Goal: Transaction & Acquisition: Purchase product/service

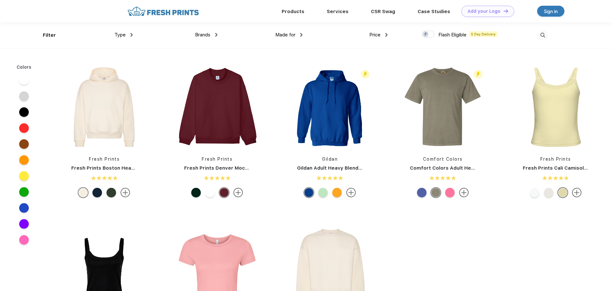
scroll to position [0, 0]
click at [124, 36] on span "Type" at bounding box center [120, 35] width 11 height 6
click at [218, 37] on div "Brands" at bounding box center [206, 34] width 22 height 7
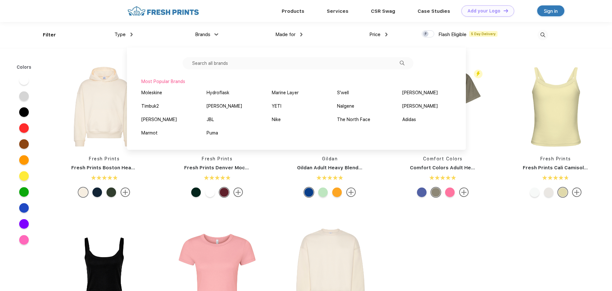
click at [337, 62] on input "text" at bounding box center [298, 63] width 231 height 12
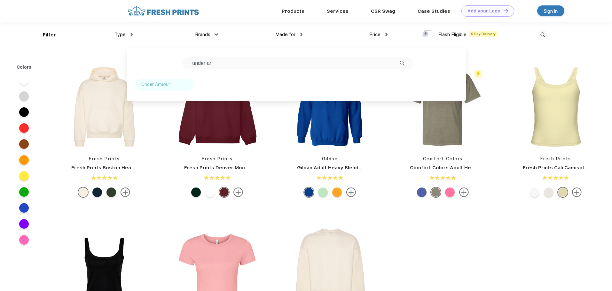
type input "under ar"
click at [156, 91] on div "Under Armour" at bounding box center [164, 85] width 59 height 12
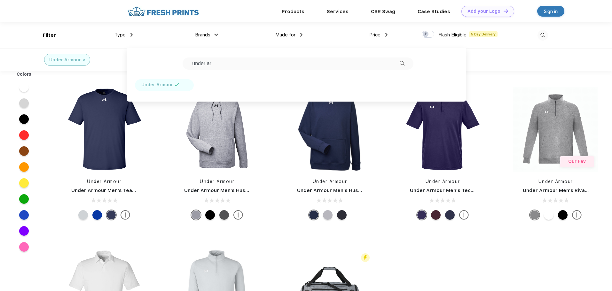
click at [556, 68] on div "Under Armour" at bounding box center [306, 59] width 612 height 23
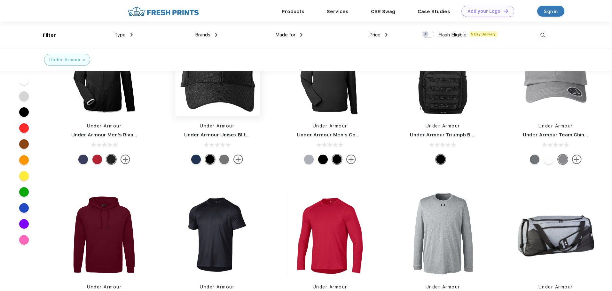
scroll to position [224, 0]
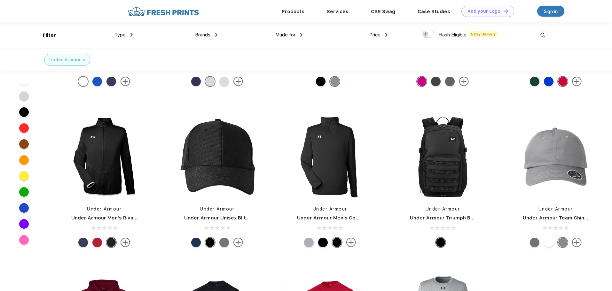
drag, startPoint x: 106, startPoint y: 221, endPoint x: 102, endPoint y: 219, distance: 4.2
click at [312, 242] on div at bounding box center [309, 243] width 10 height 10
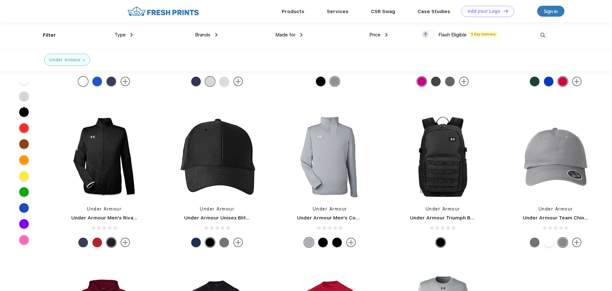
click at [323, 245] on div at bounding box center [323, 243] width 10 height 10
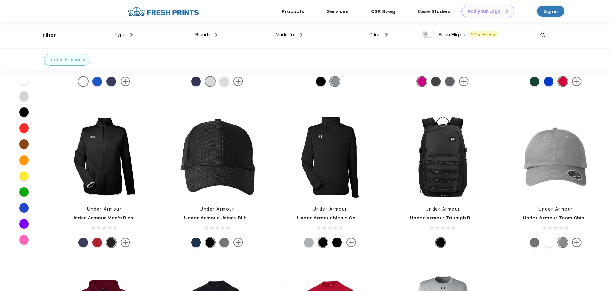
click at [337, 246] on div at bounding box center [337, 243] width 10 height 10
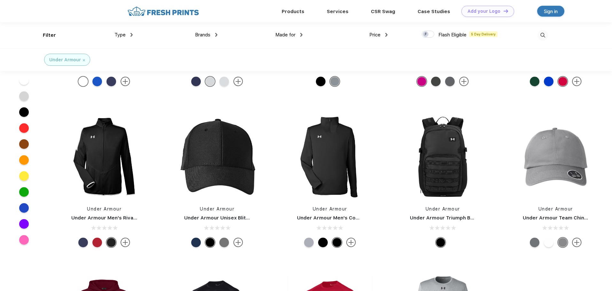
click at [325, 244] on div at bounding box center [323, 243] width 10 height 10
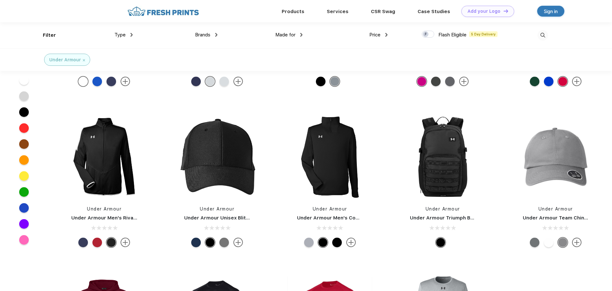
click at [321, 244] on div at bounding box center [323, 243] width 10 height 10
click at [337, 244] on div at bounding box center [337, 243] width 10 height 10
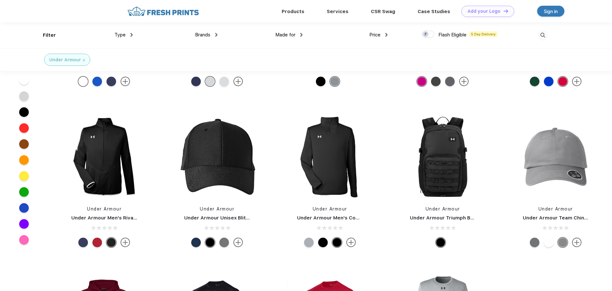
click at [304, 243] on div at bounding box center [309, 243] width 10 height 10
